Goal: Task Accomplishment & Management: Manage account settings

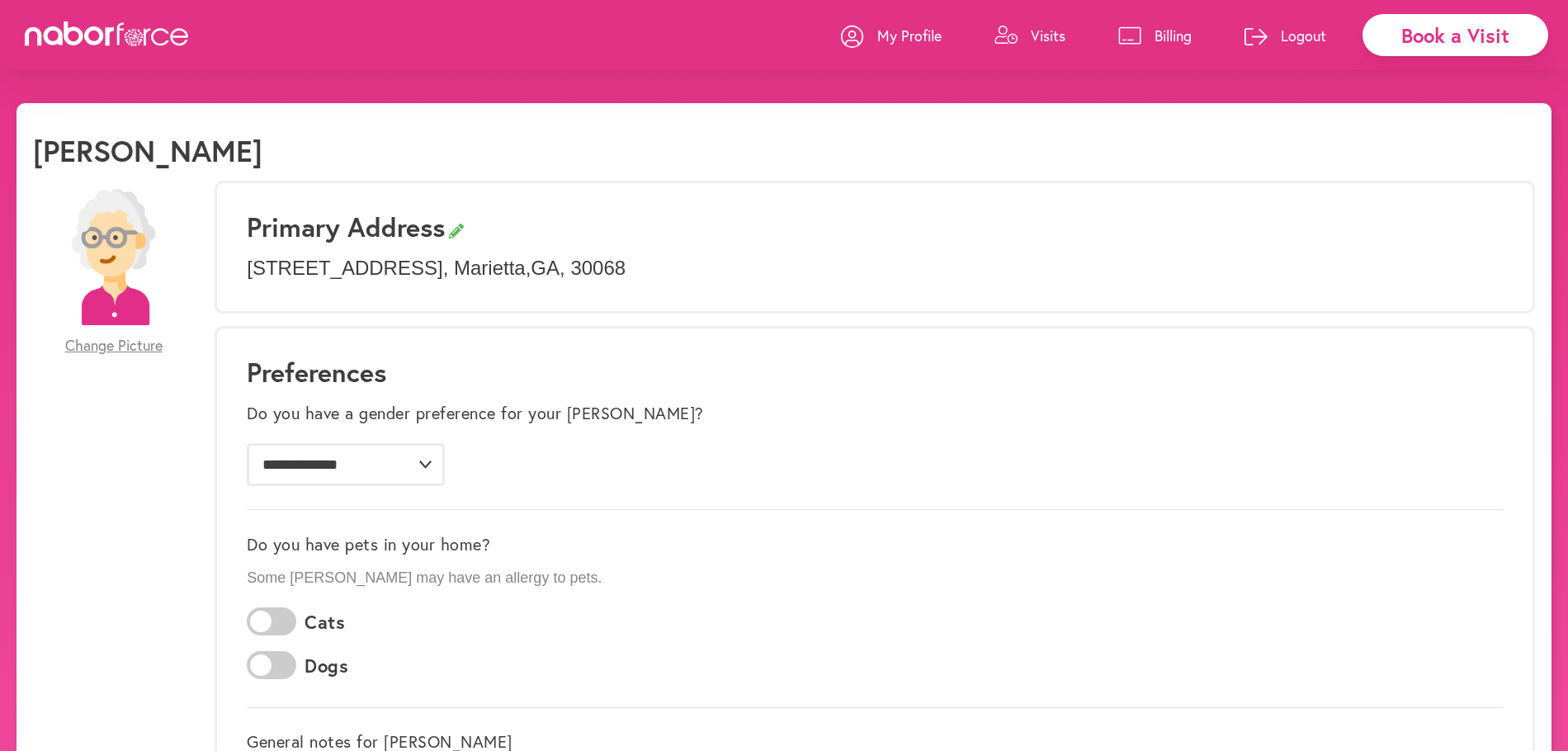
click at [1042, 36] on p "Visits" at bounding box center [1048, 36] width 35 height 20
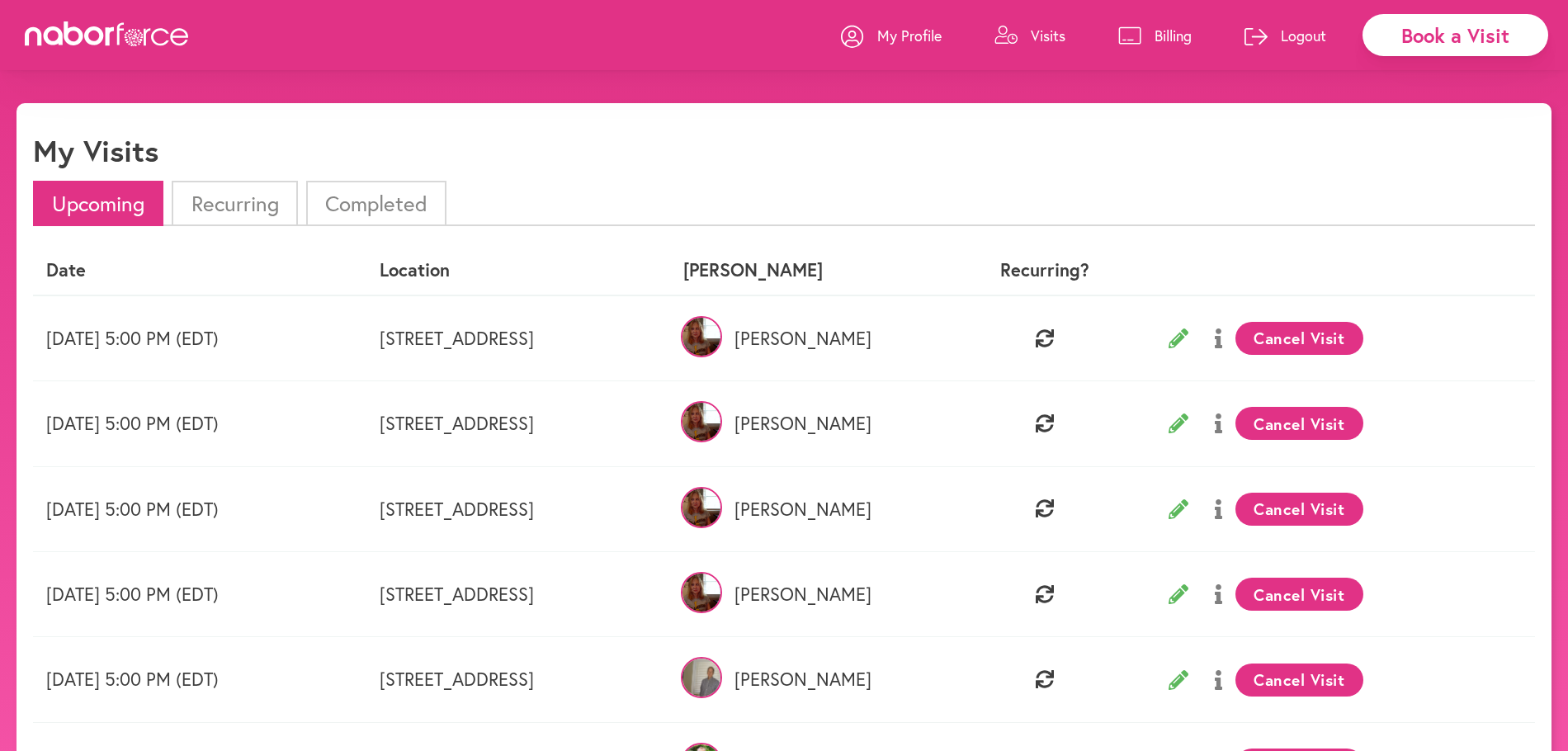
click at [241, 204] on li "Recurring" at bounding box center [234, 203] width 126 height 46
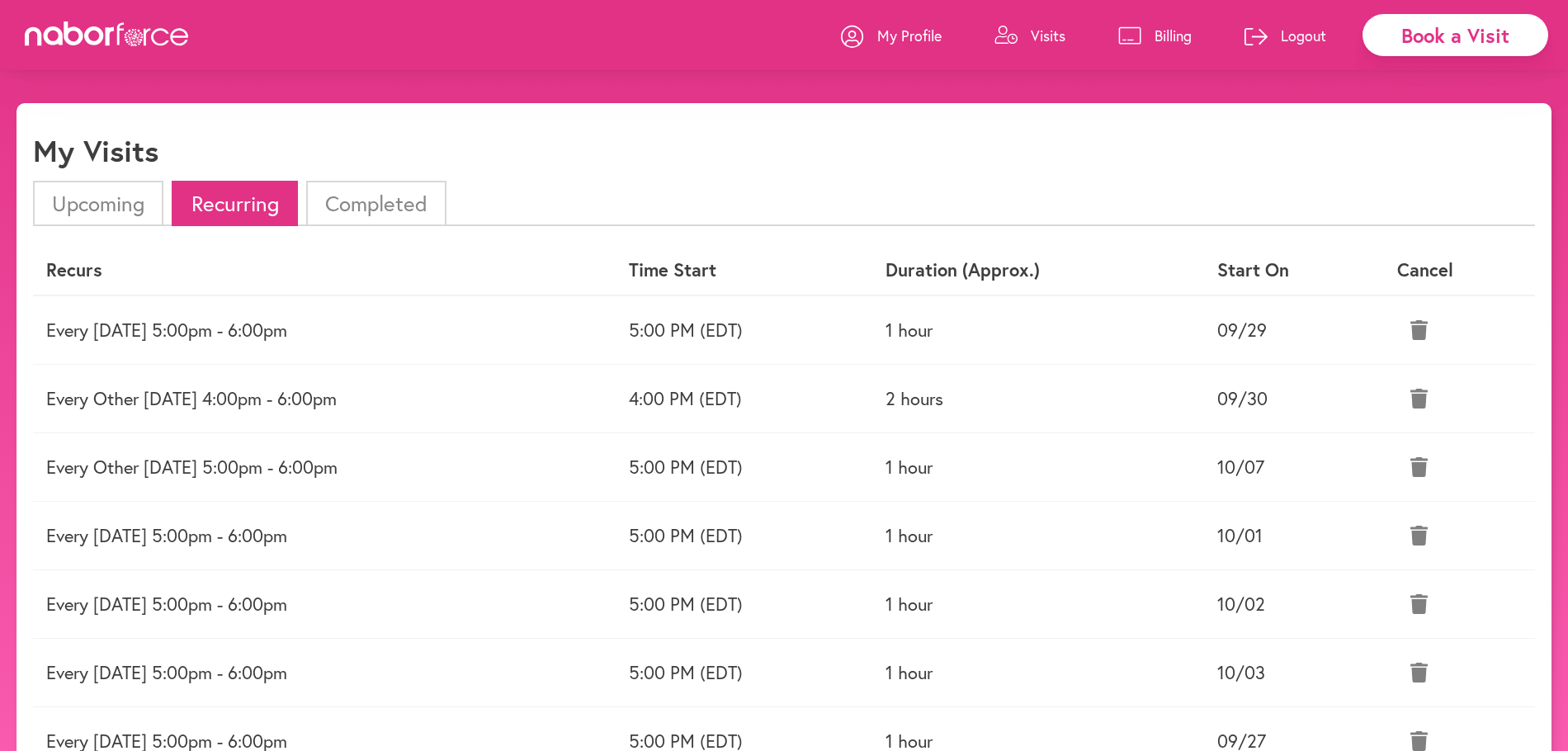
click at [100, 205] on li "Upcoming" at bounding box center [98, 203] width 131 height 46
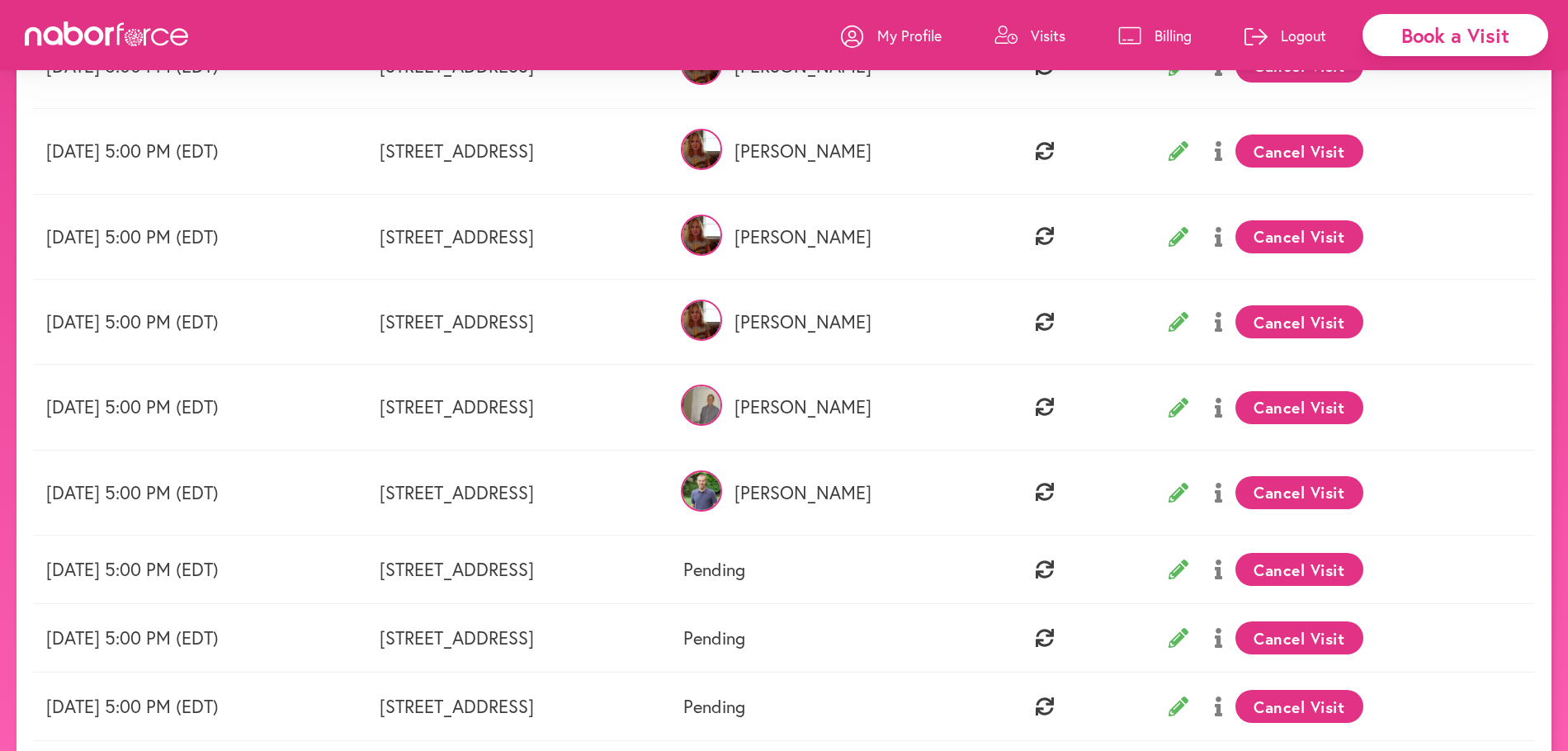
scroll to position [275, 0]
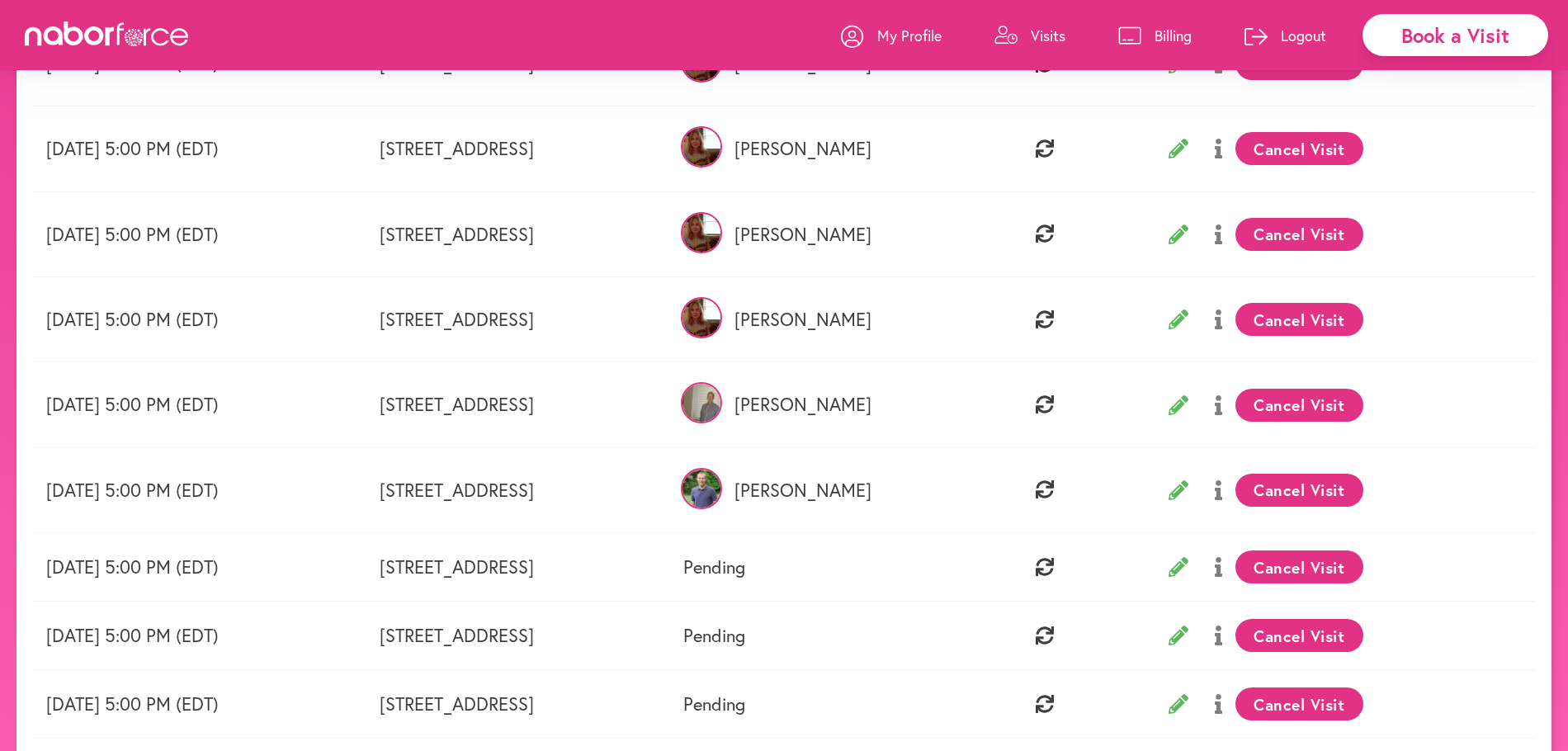
click at [908, 39] on p "My Profile" at bounding box center [910, 36] width 65 height 20
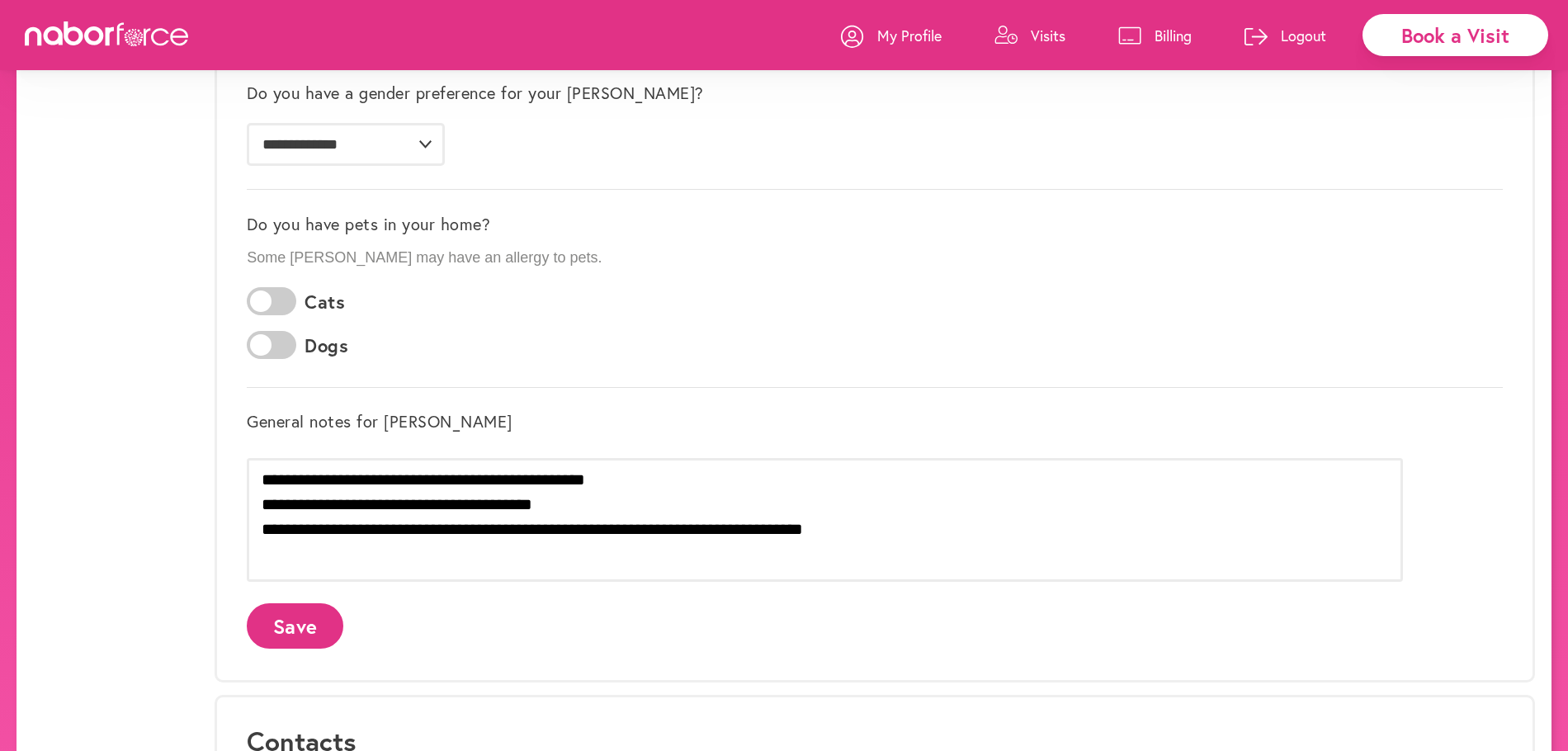
scroll to position [323, 0]
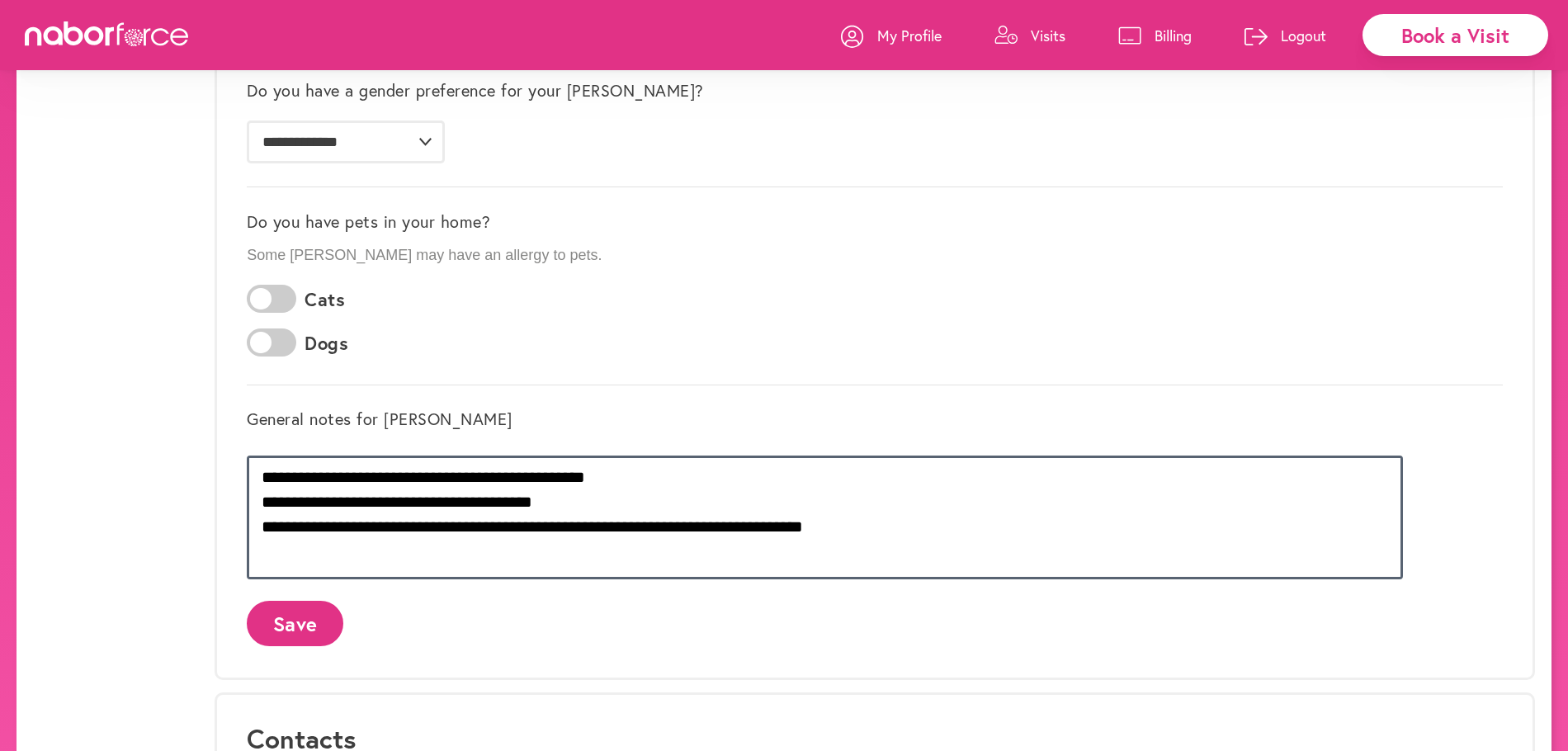
click at [376, 563] on textarea "**********" at bounding box center [825, 518] width 1157 height 124
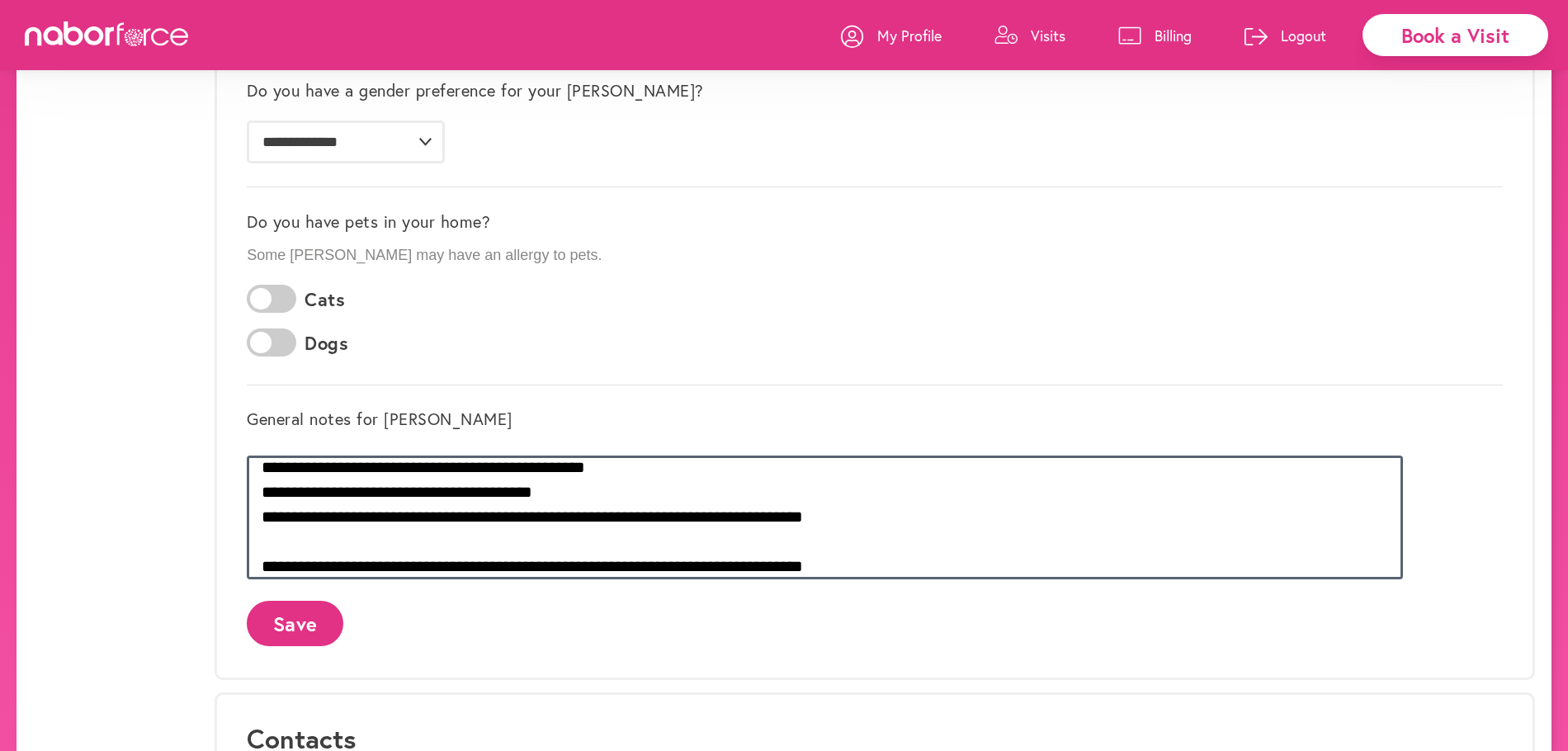
type textarea "**********"
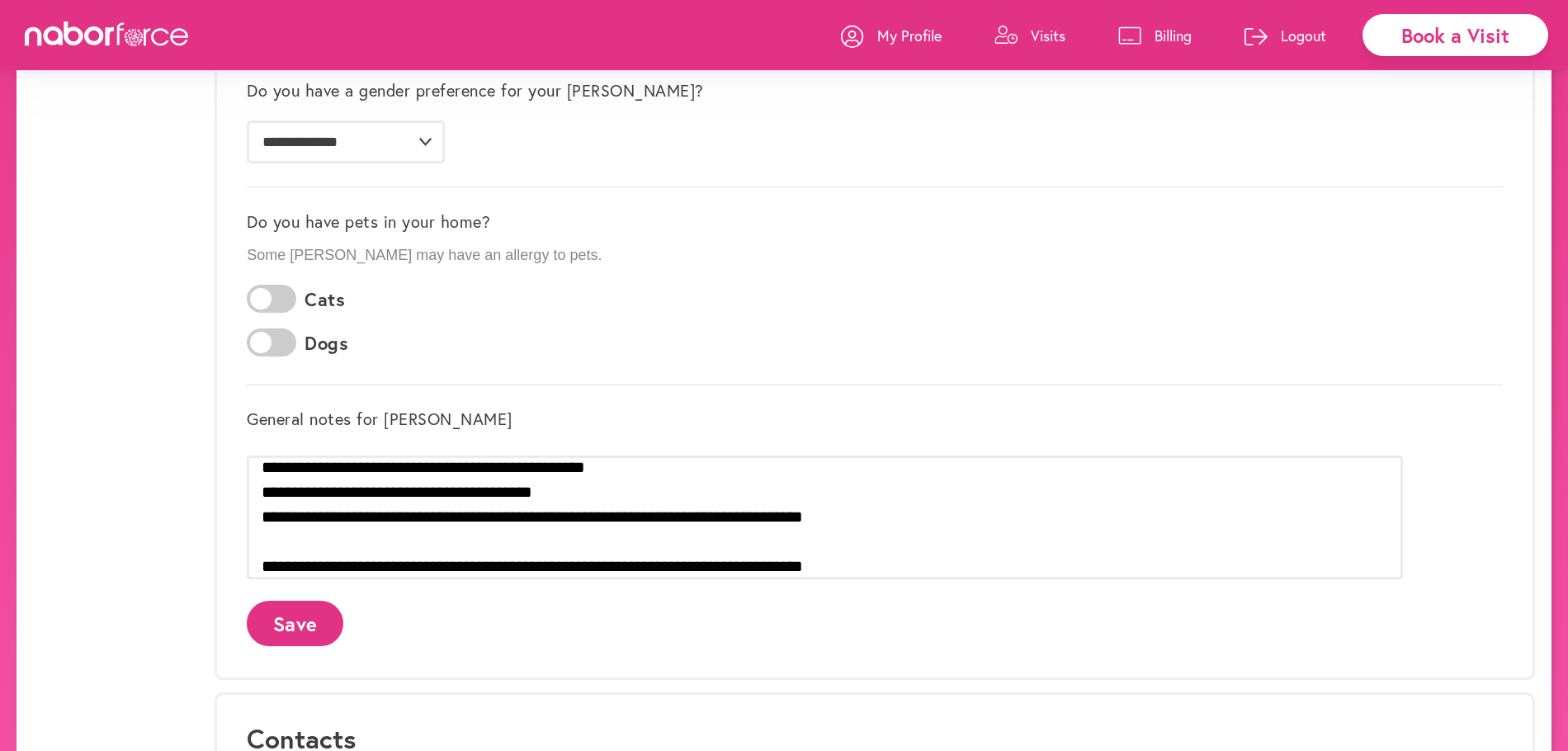
click at [343, 624] on button "Save" at bounding box center [294, 624] width 97 height 46
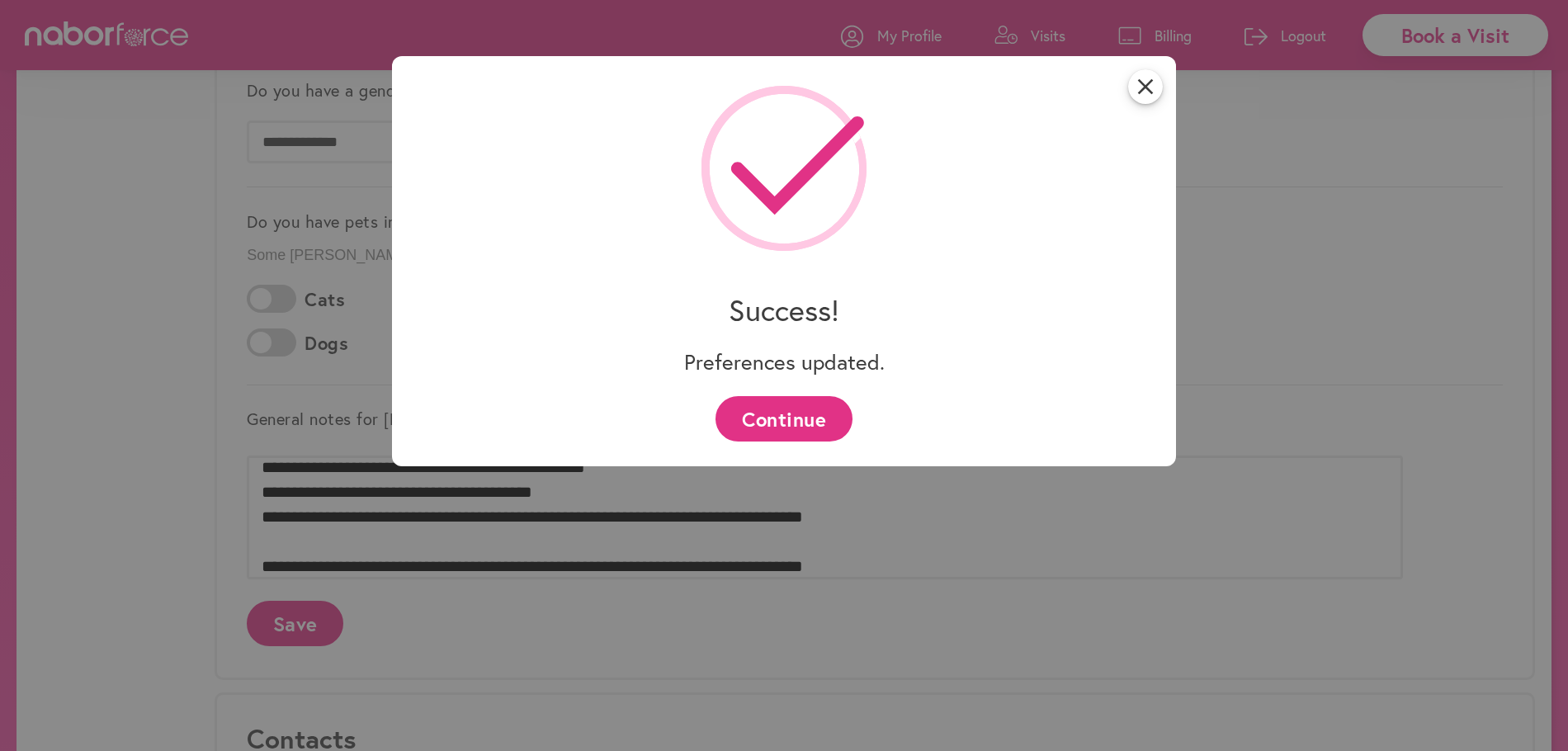
scroll to position [0, 0]
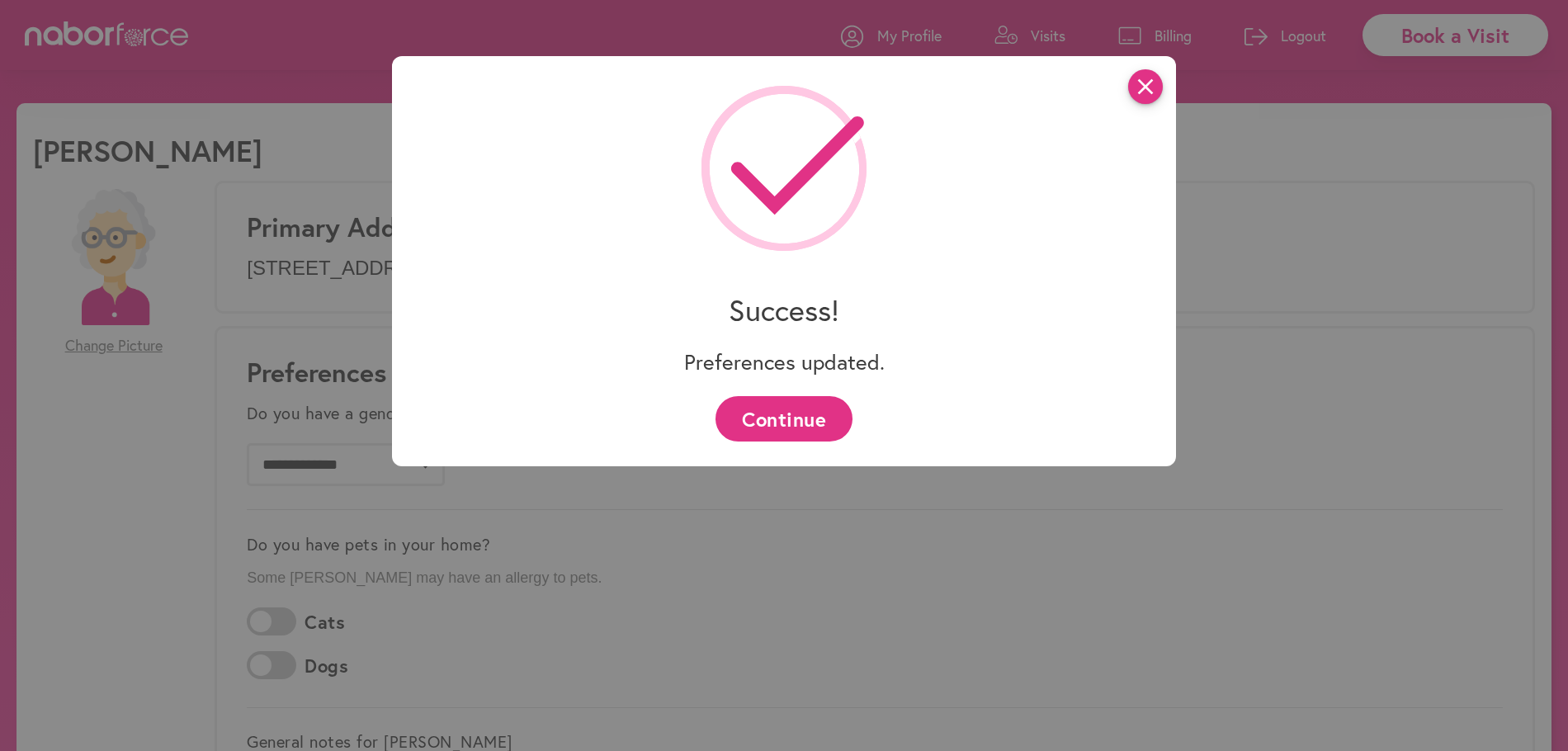
click at [1141, 87] on icon "close" at bounding box center [1145, 87] width 35 height 35
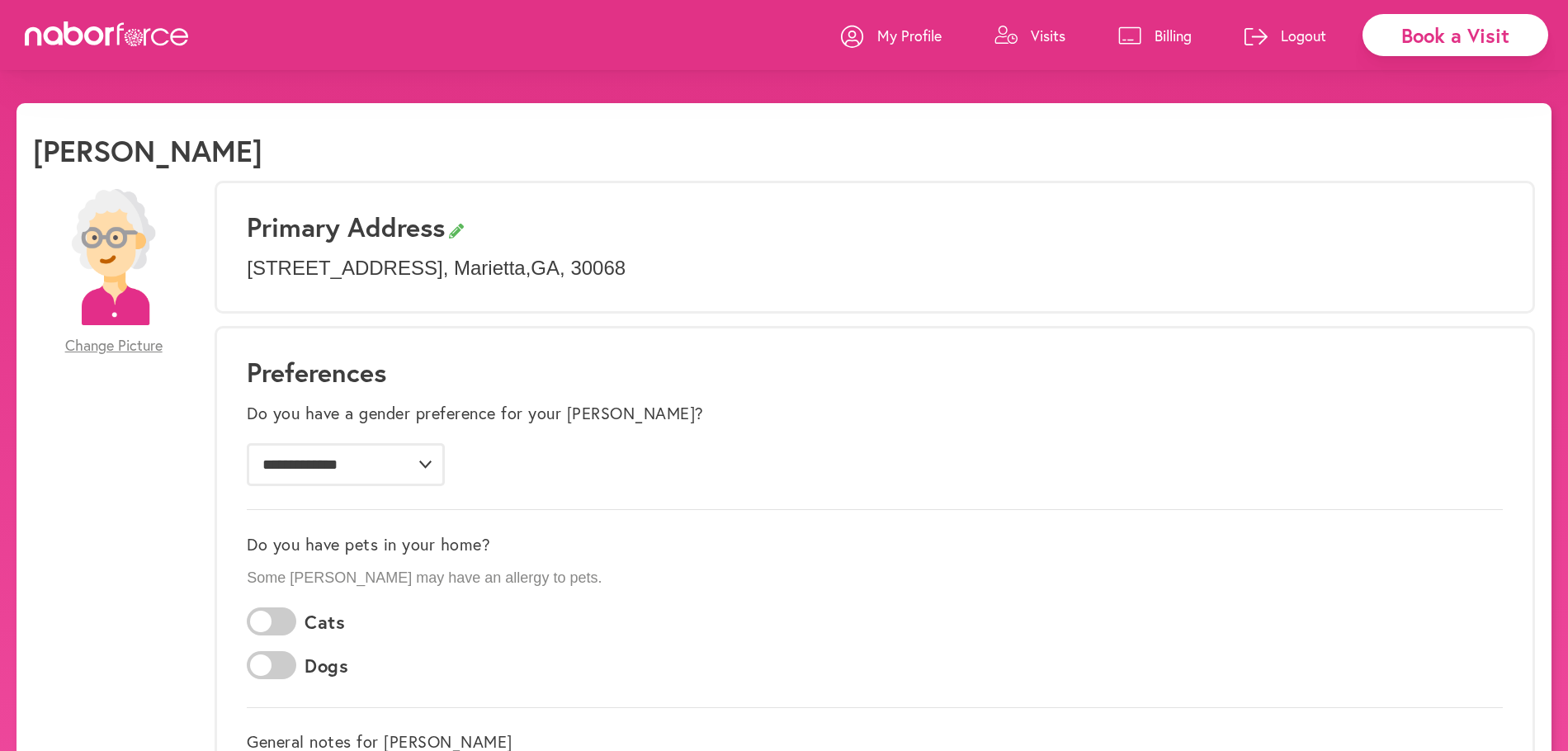
click at [1046, 36] on p "Visits" at bounding box center [1048, 36] width 35 height 20
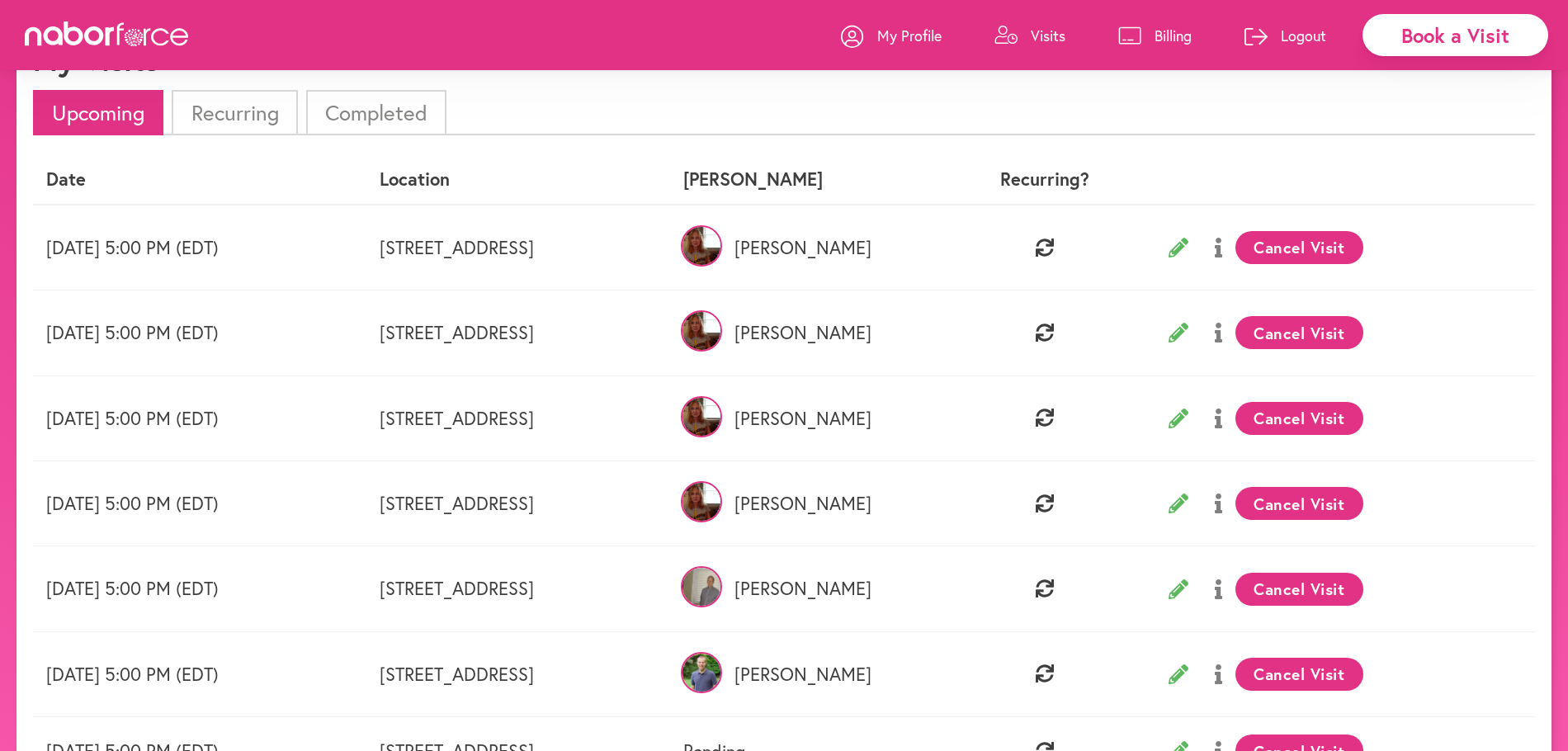
scroll to position [94, 0]
